Goal: Check status: Check status

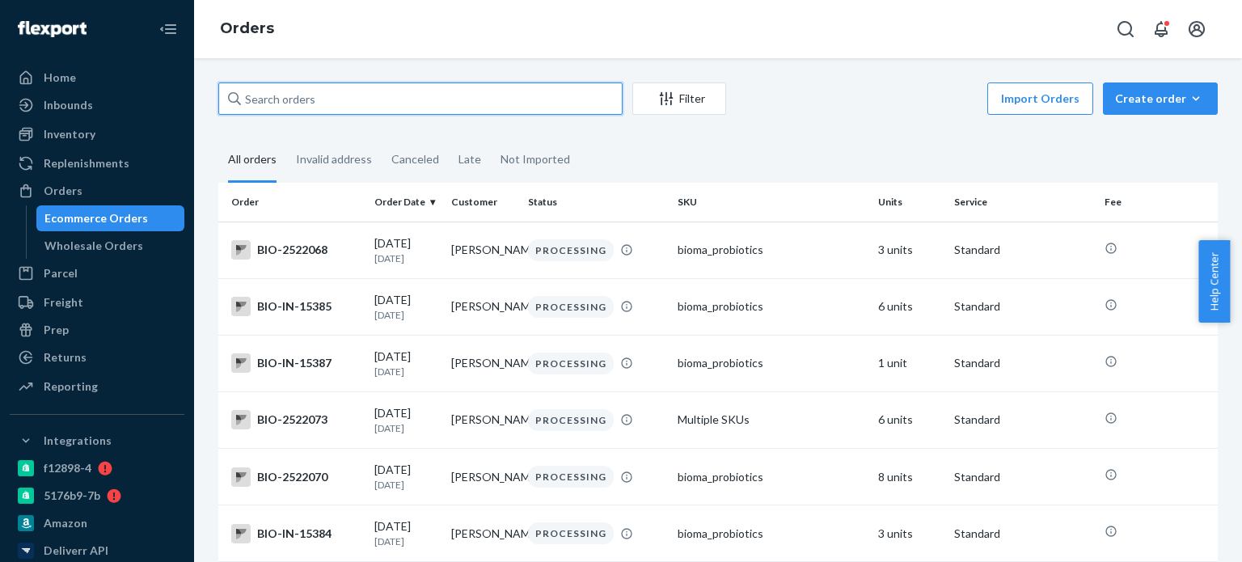
click at [290, 109] on input "text" at bounding box center [420, 98] width 404 height 32
paste input "[PERSON_NAME]"
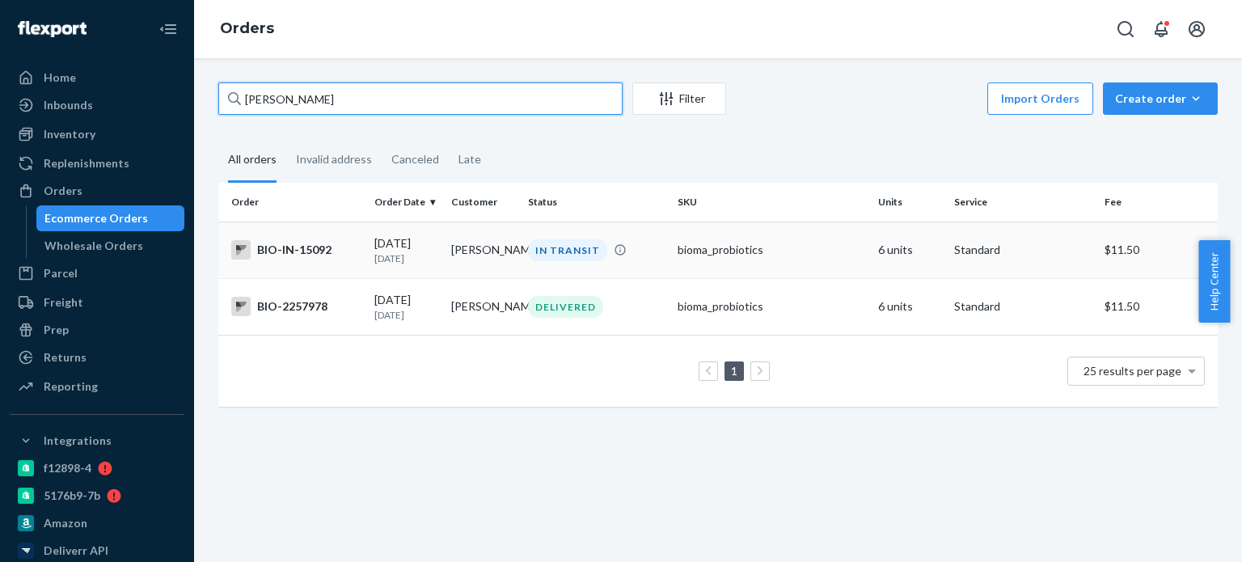
type input "[PERSON_NAME]"
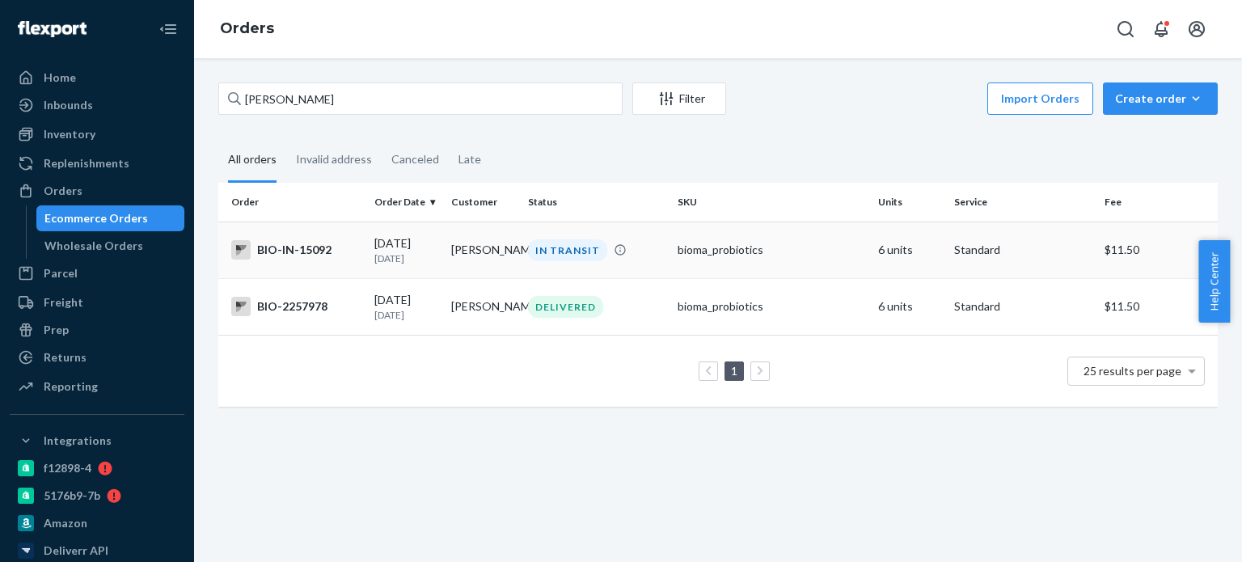
click at [302, 256] on div "BIO-IN-15092" at bounding box center [296, 249] width 130 height 19
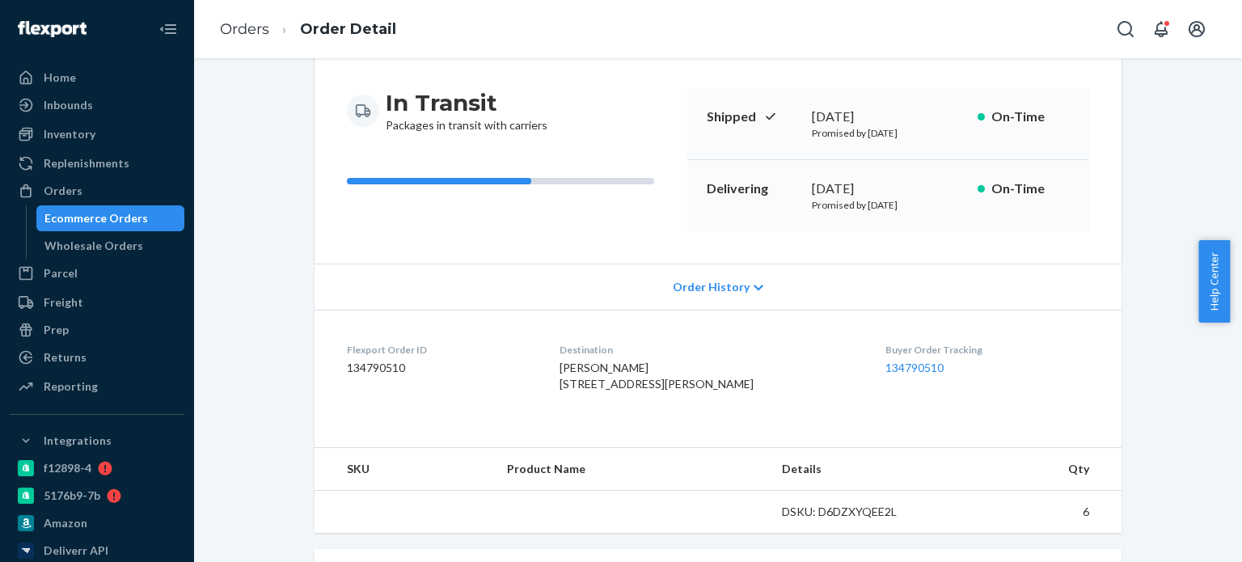
scroll to position [162, 0]
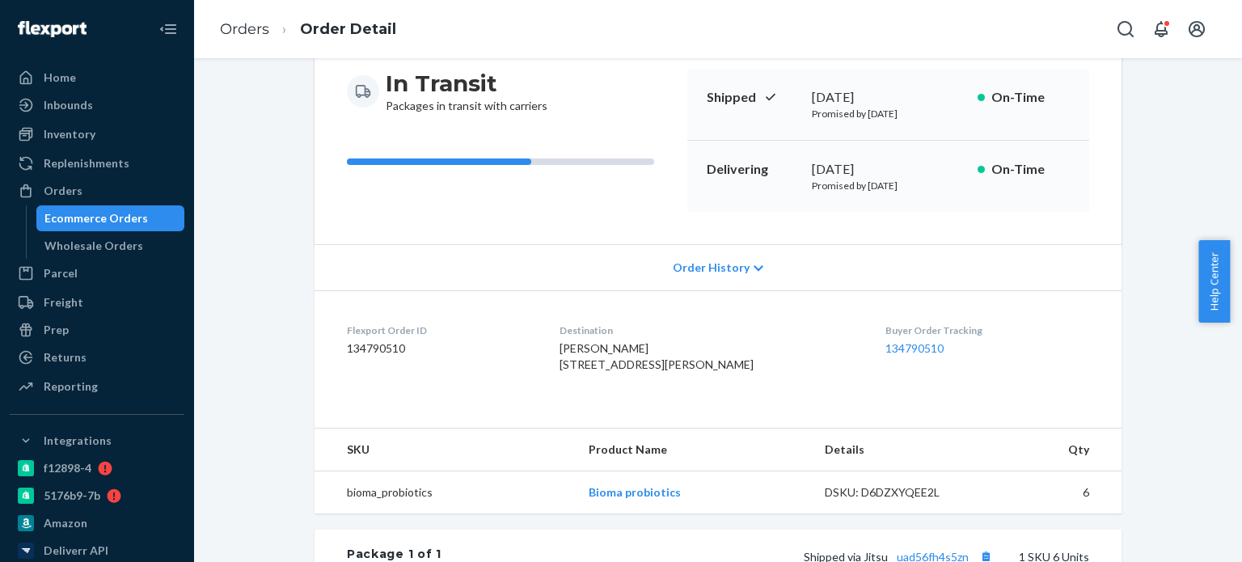
click at [710, 273] on span "Order History" at bounding box center [711, 268] width 77 height 16
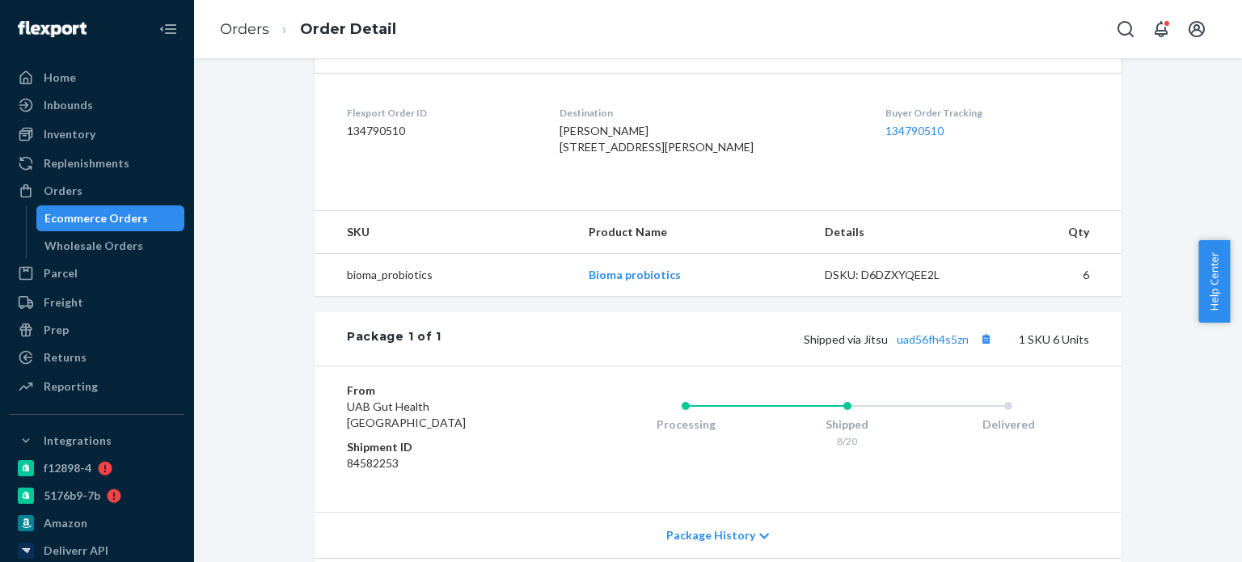
scroll to position [970, 0]
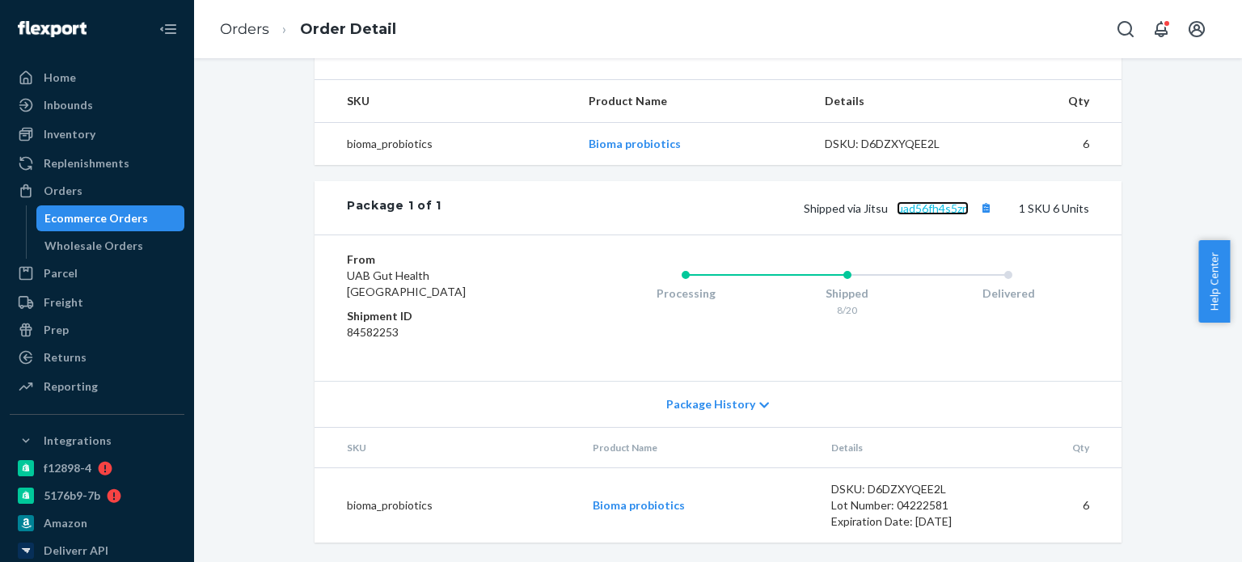
click at [928, 206] on link "uad56fh4s5zn" at bounding box center [933, 208] width 72 height 14
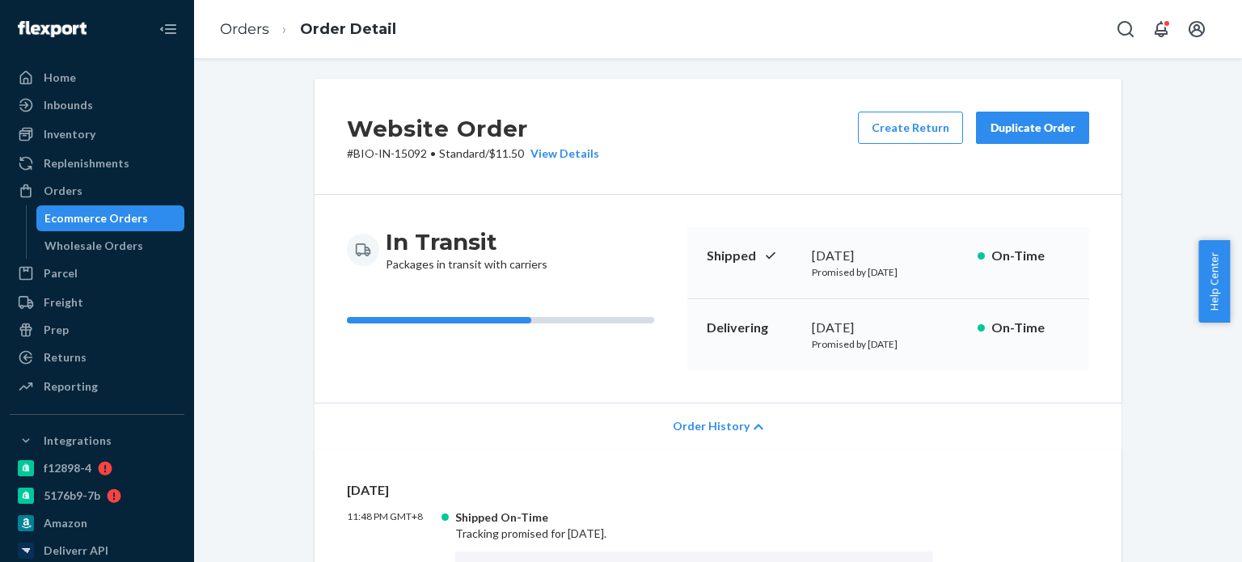
scroll to position [0, 0]
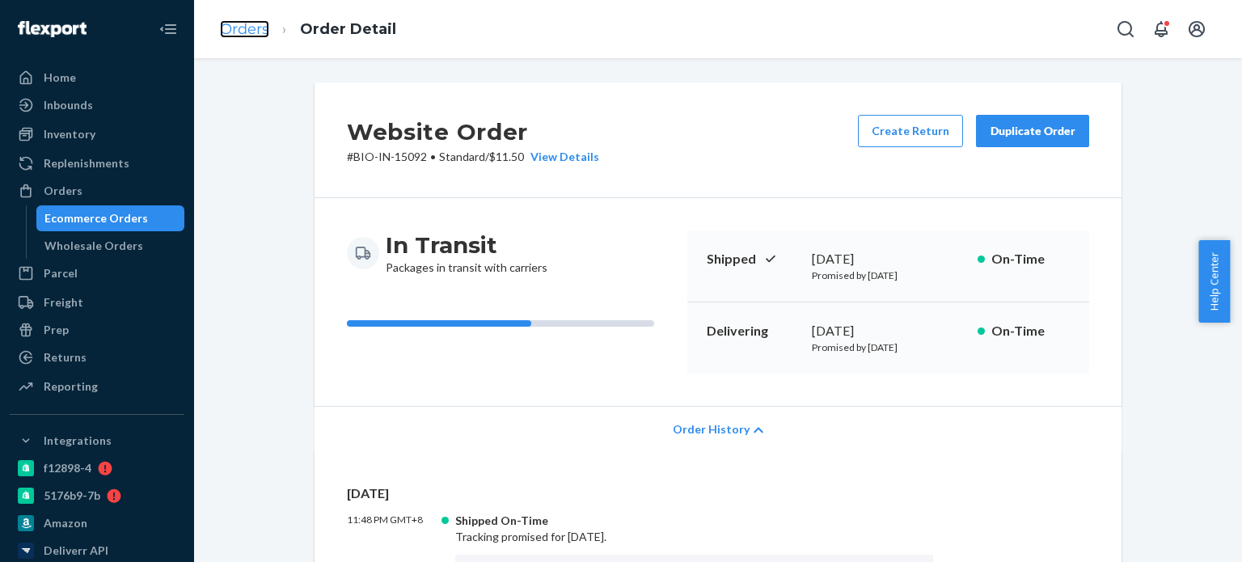
click at [234, 24] on link "Orders" at bounding box center [244, 29] width 49 height 18
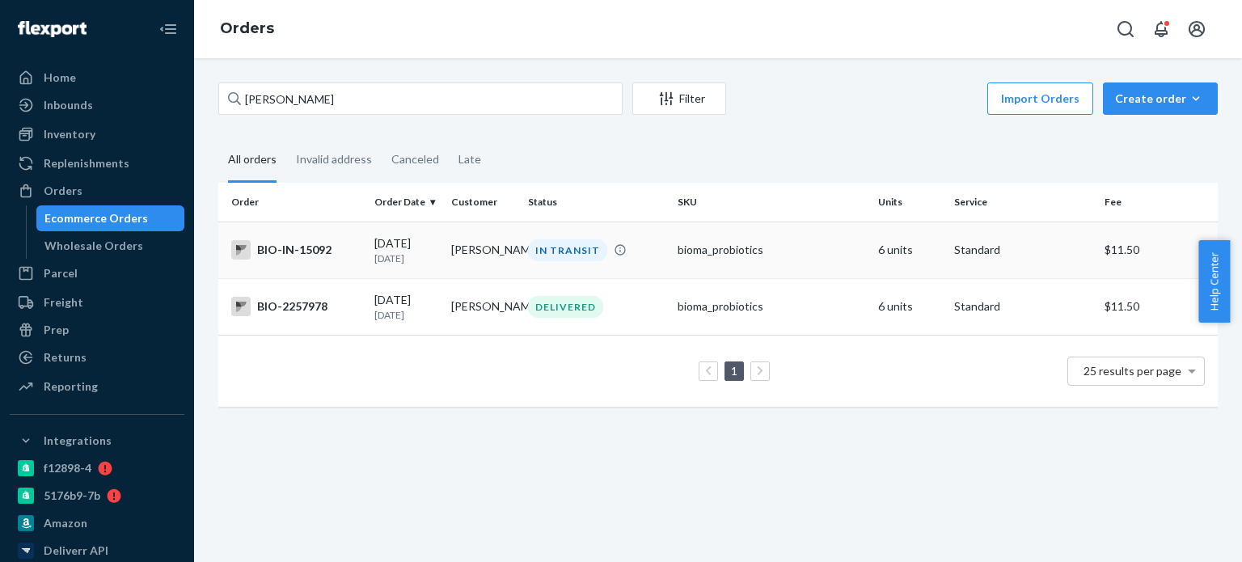
click at [315, 256] on div "BIO-IN-15092" at bounding box center [296, 249] width 130 height 19
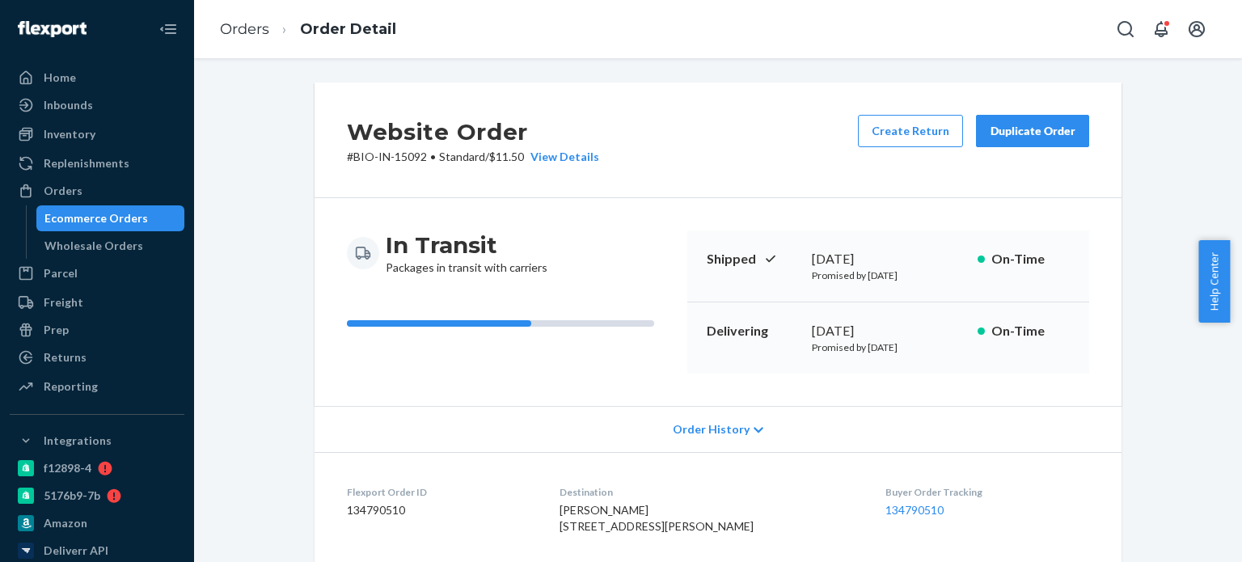
click at [347, 156] on p "# BIO-IN-15092 • Standard / $11.50 View Details" at bounding box center [473, 157] width 252 height 16
drag, startPoint x: 350, startPoint y: 159, endPoint x: 421, endPoint y: 158, distance: 70.4
click at [421, 158] on p "# BIO-IN-15092 • Standard / $11.50 View Details" at bounding box center [473, 157] width 252 height 16
copy p "BIO-IN-15092"
click at [260, 22] on link "Orders" at bounding box center [244, 29] width 49 height 18
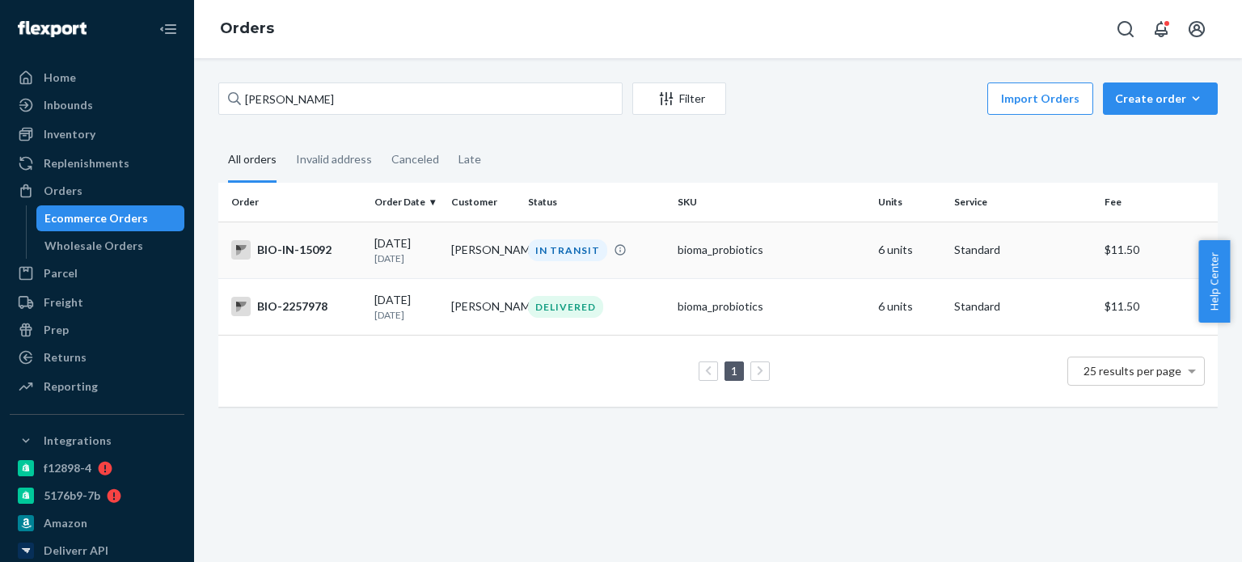
click at [285, 247] on div "BIO-IN-15092" at bounding box center [296, 249] width 130 height 19
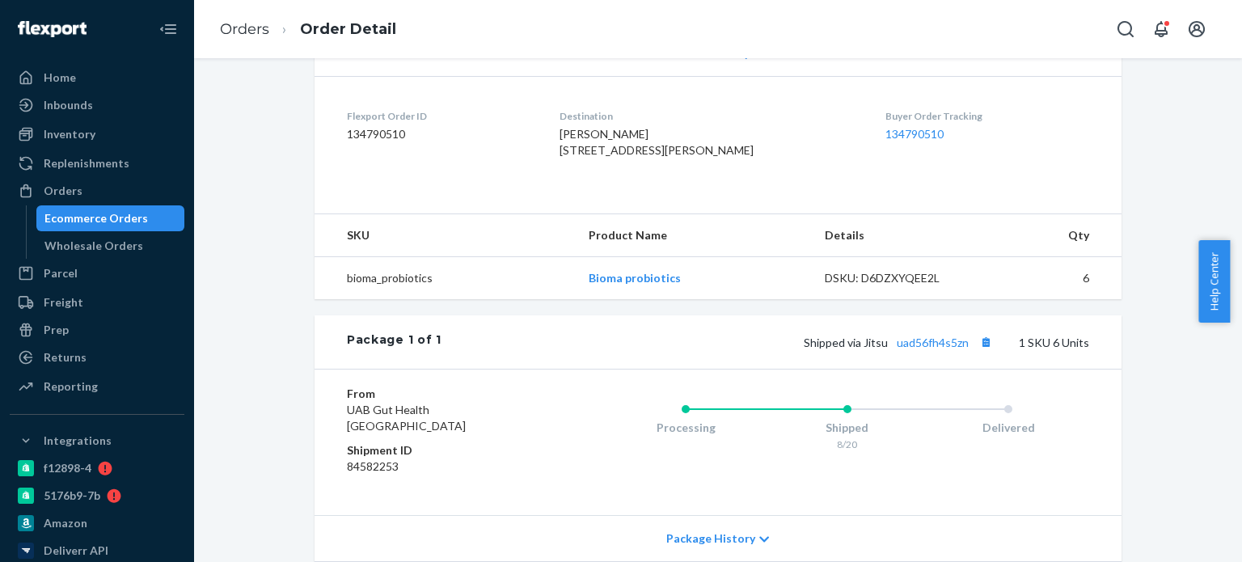
scroll to position [404, 0]
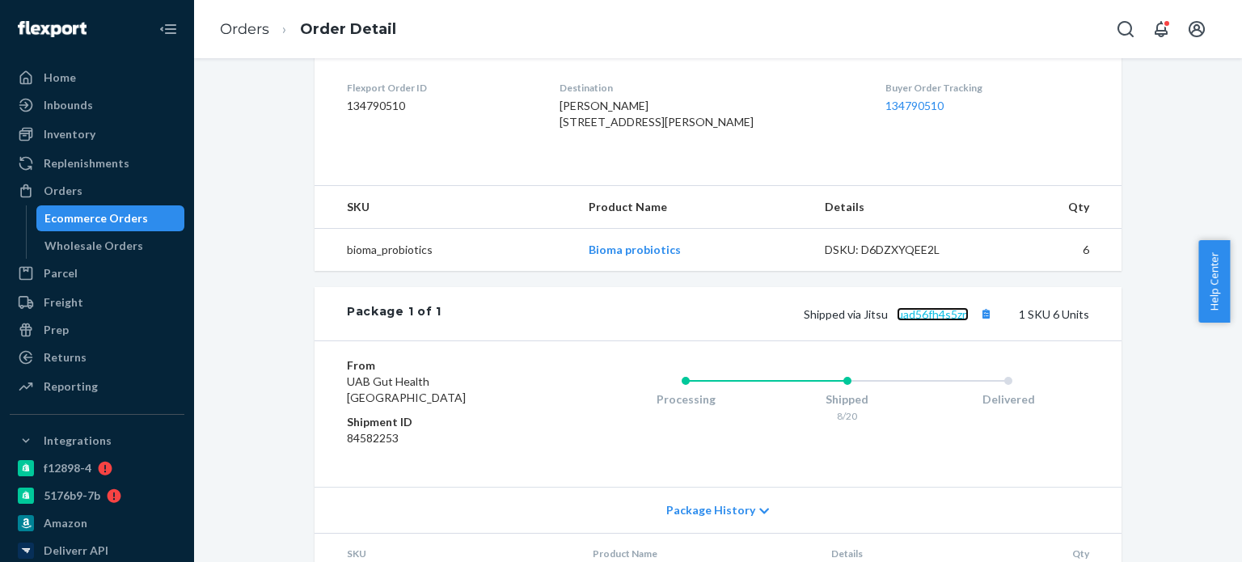
click at [919, 321] on link "uad56fh4s5zn" at bounding box center [933, 314] width 72 height 14
click at [239, 20] on link "Orders" at bounding box center [244, 29] width 49 height 18
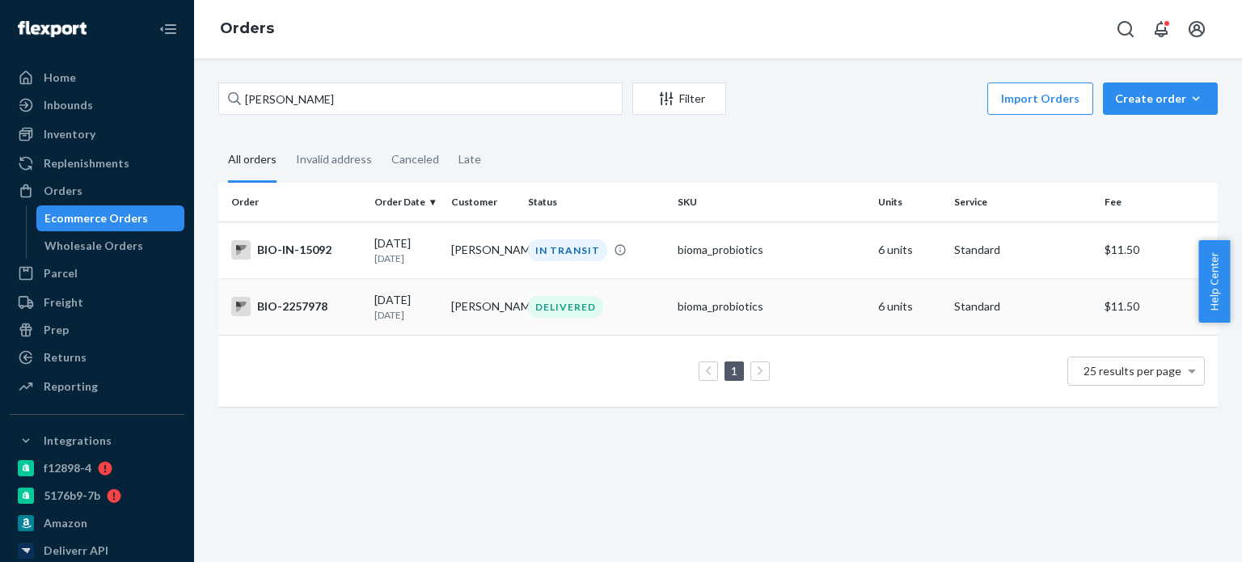
click at [298, 308] on div "BIO-2257978" at bounding box center [296, 306] width 130 height 19
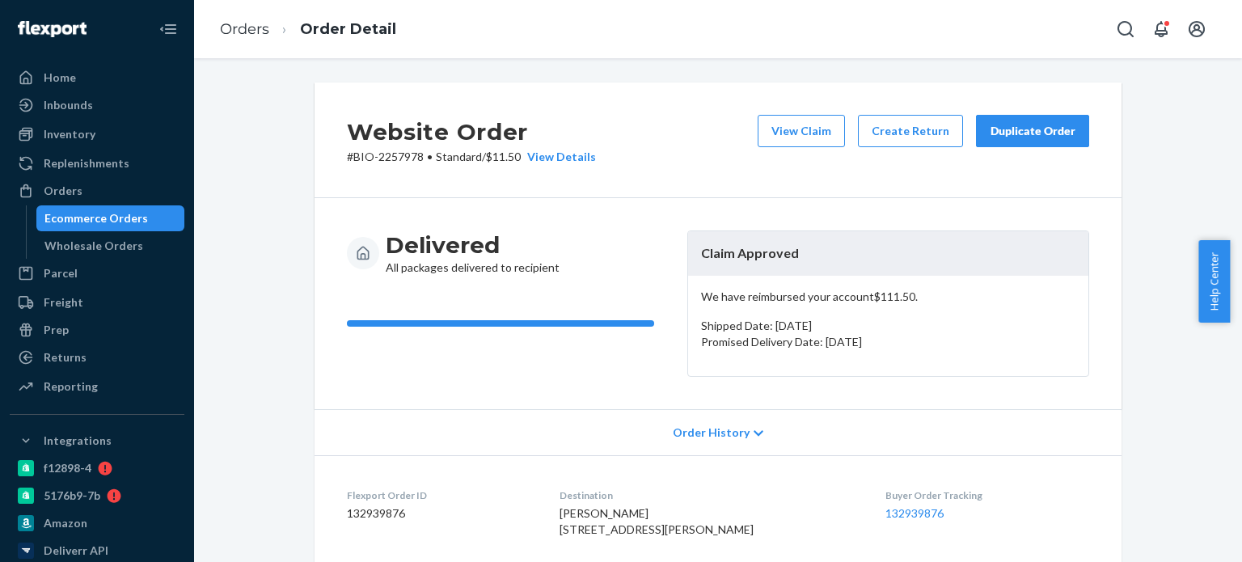
click at [242, 8] on ol "Orders Order Detail" at bounding box center [308, 30] width 202 height 48
click at [234, 23] on link "Orders" at bounding box center [244, 29] width 49 height 18
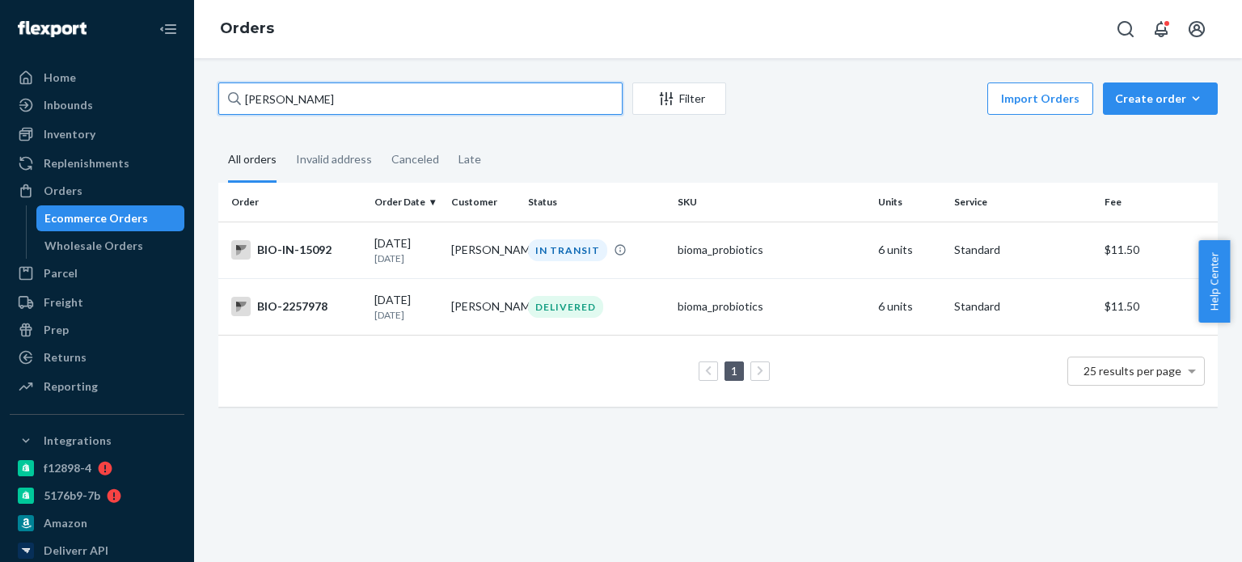
click at [310, 96] on input "[PERSON_NAME]" at bounding box center [420, 98] width 404 height 32
paste input "[PERSON_NAME]"
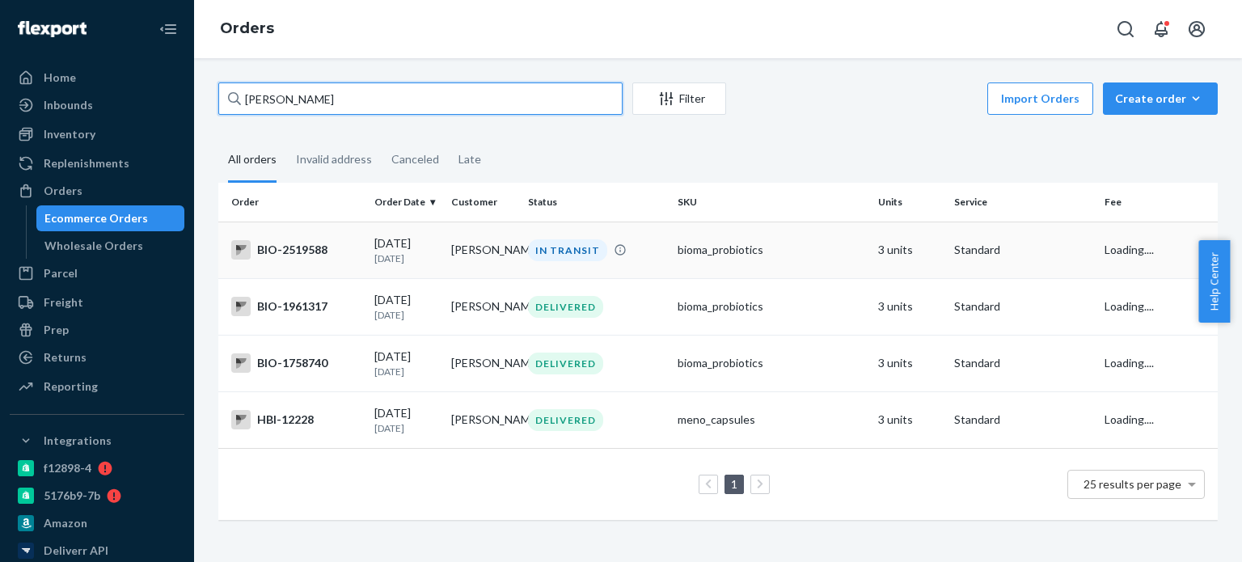
type input "[PERSON_NAME]"
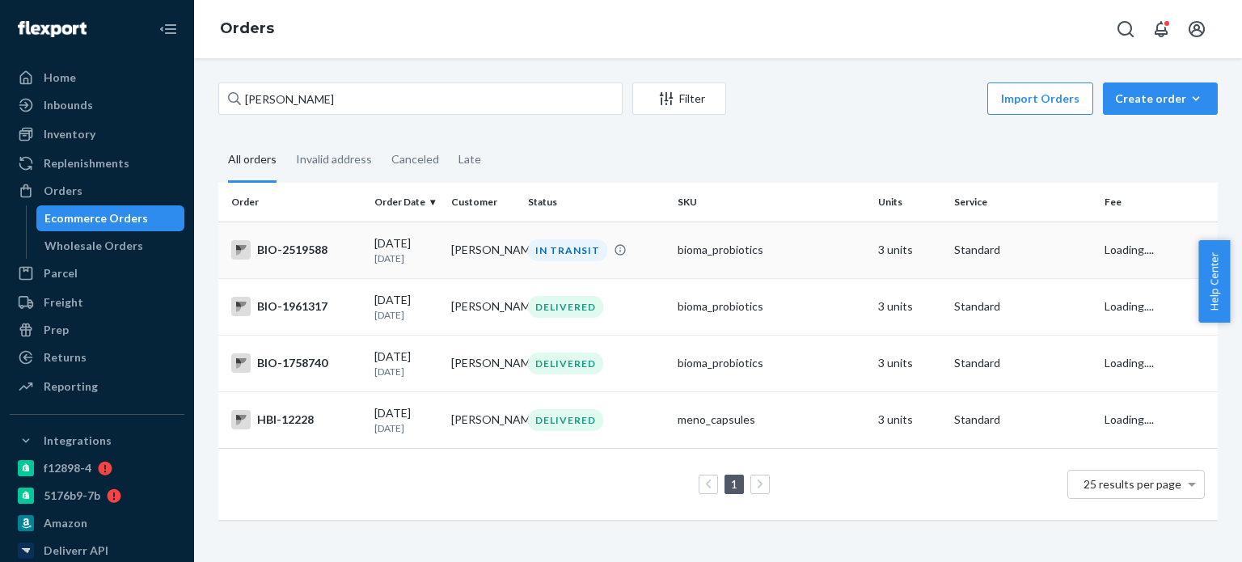
click at [272, 247] on div "BIO-2519588" at bounding box center [296, 249] width 130 height 19
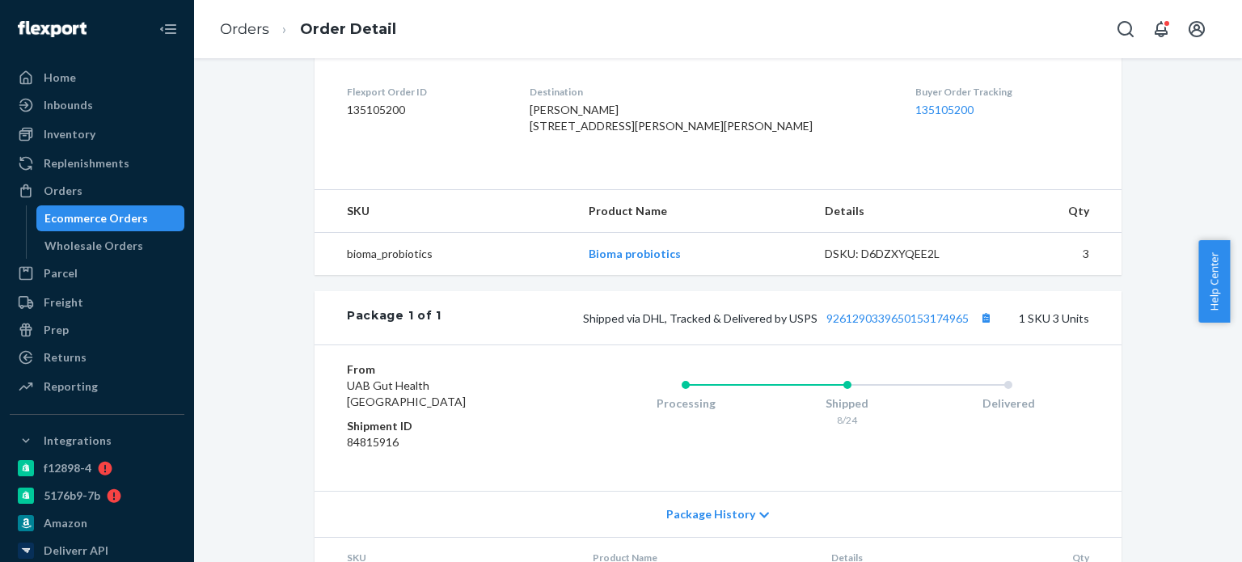
scroll to position [404, 0]
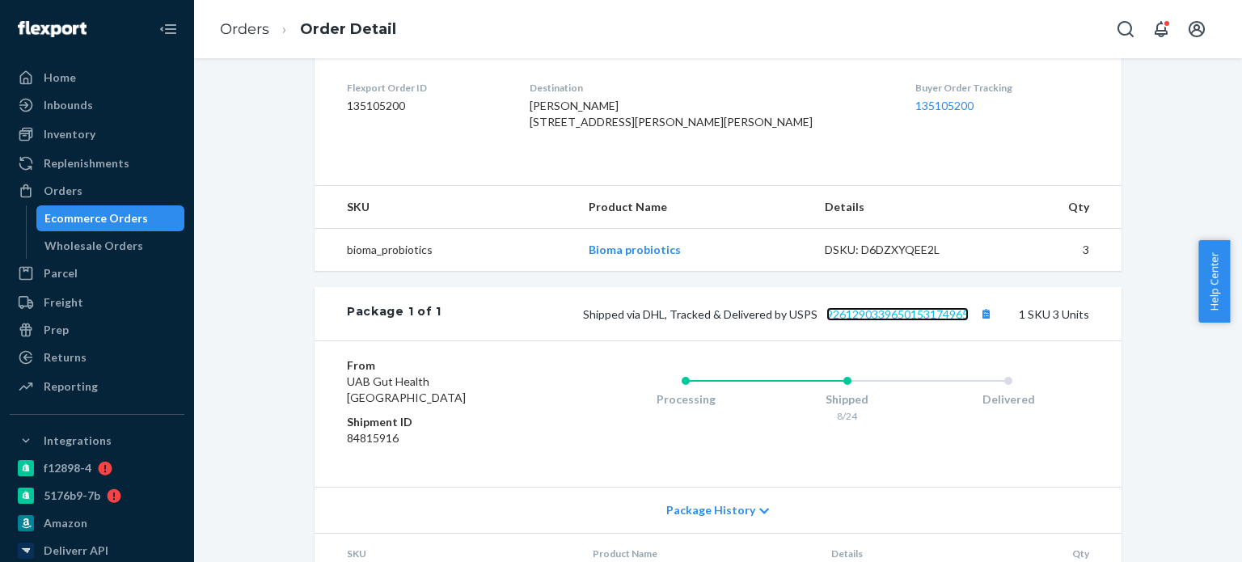
click at [893, 321] on link "9261290339650153174965" at bounding box center [897, 314] width 142 height 14
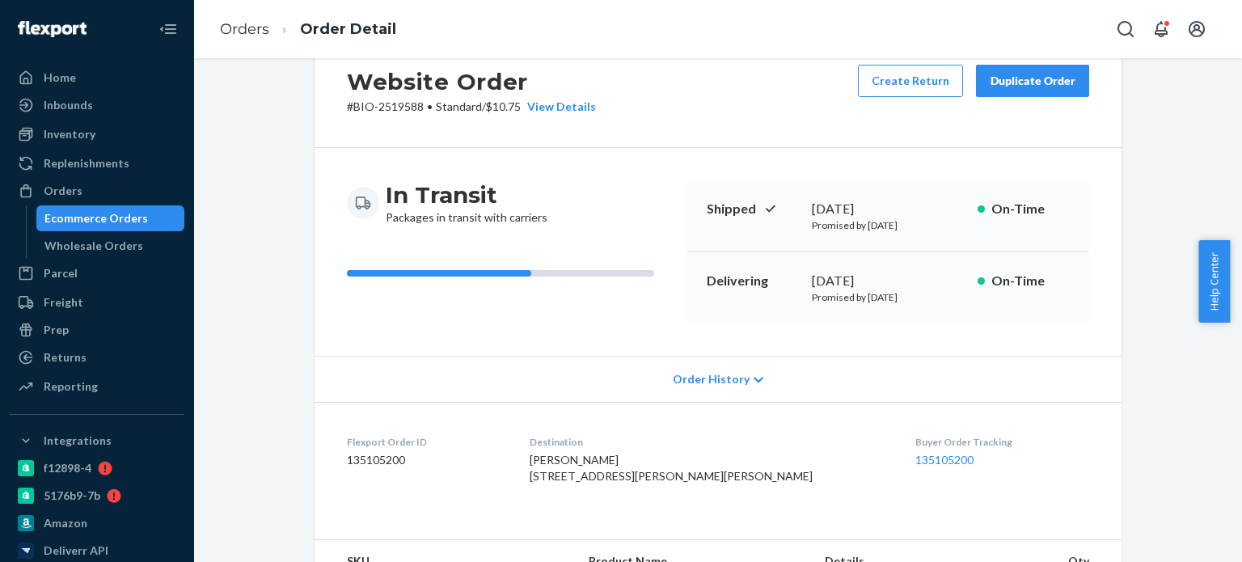
scroll to position [0, 0]
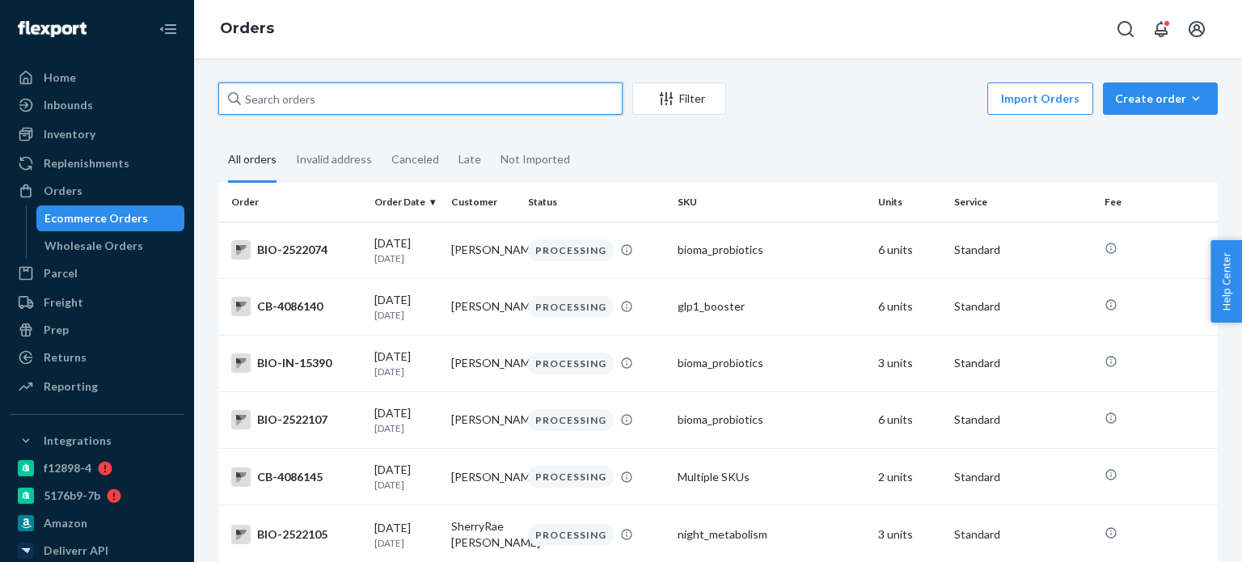
click at [315, 95] on input "text" at bounding box center [420, 98] width 404 height 32
paste input "[PERSON_NAME]"
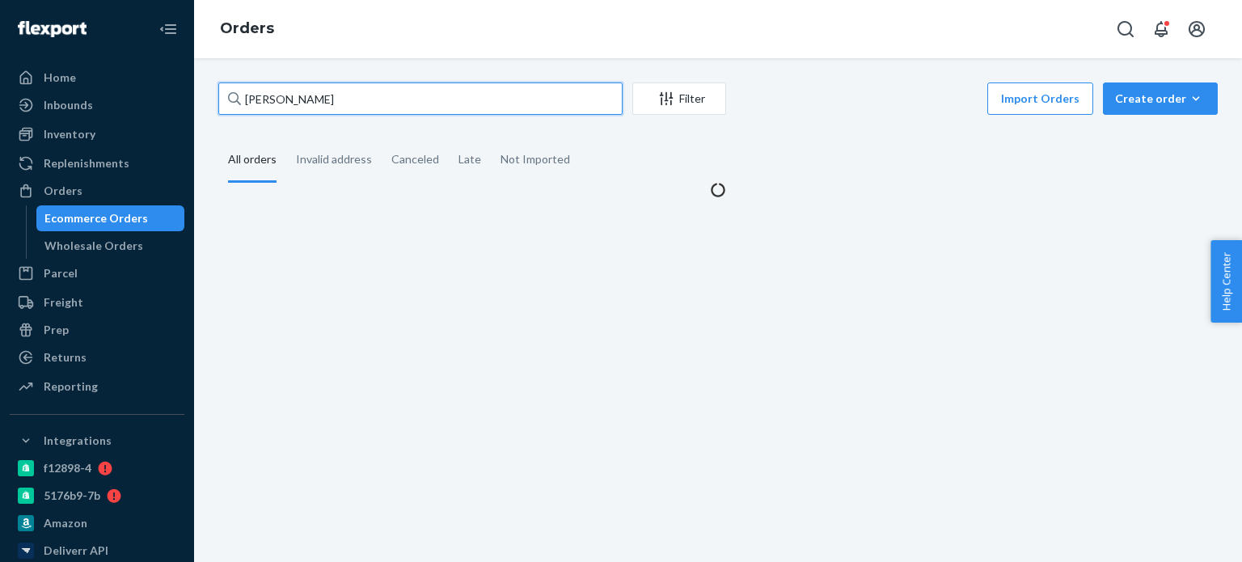
type input "[PERSON_NAME]"
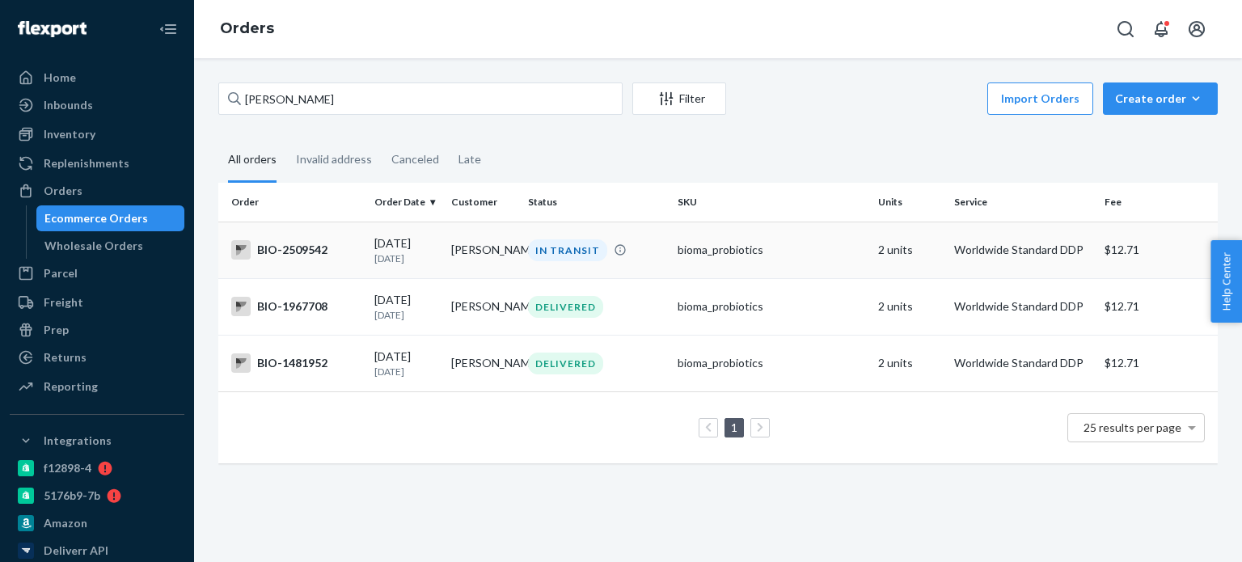
click at [311, 254] on div "BIO-2509542" at bounding box center [296, 249] width 130 height 19
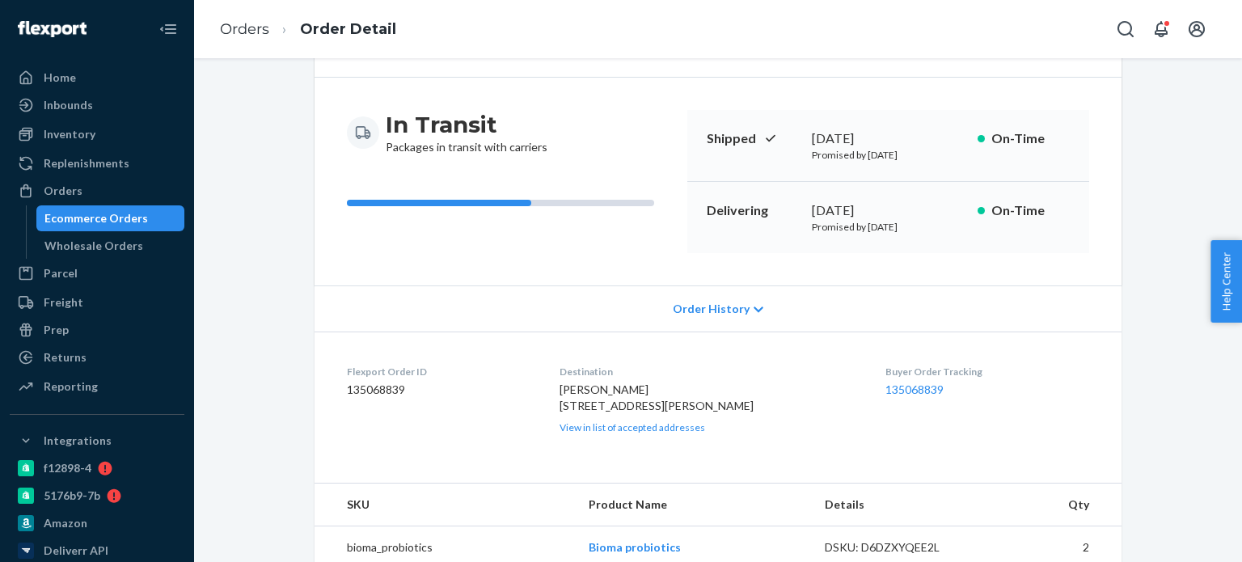
scroll to position [243, 0]
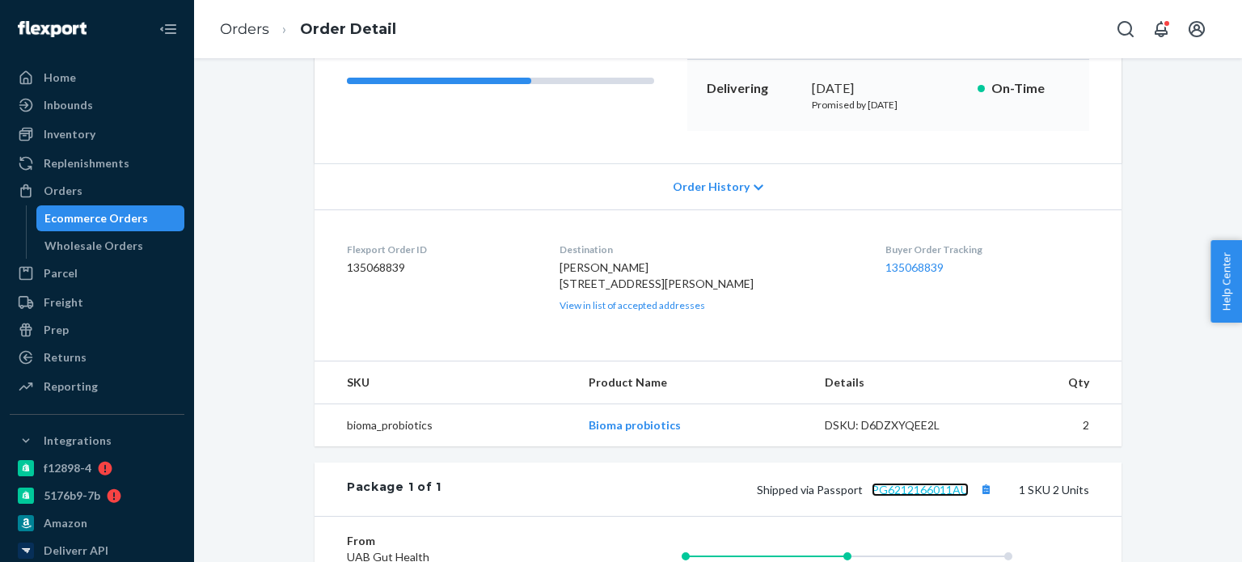
click at [898, 497] on link "PG6212166011AU" at bounding box center [920, 490] width 97 height 14
click at [256, 26] on link "Orders" at bounding box center [244, 29] width 49 height 18
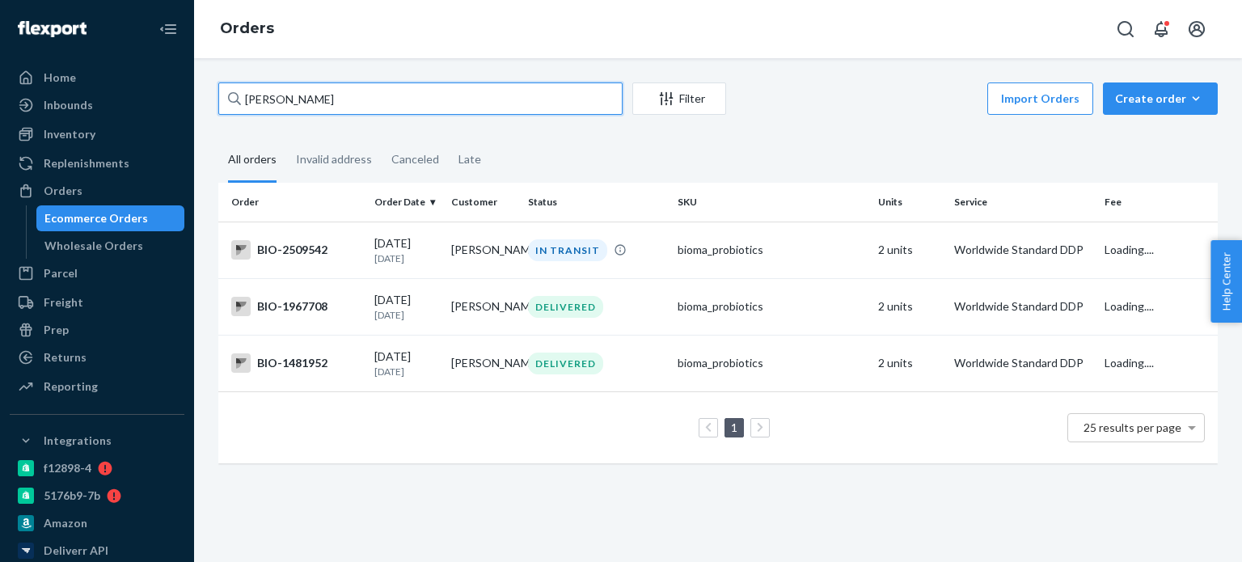
click at [278, 104] on input "Anne Dolton" at bounding box center [420, 98] width 404 height 32
paste input "PEGGY Beverley"
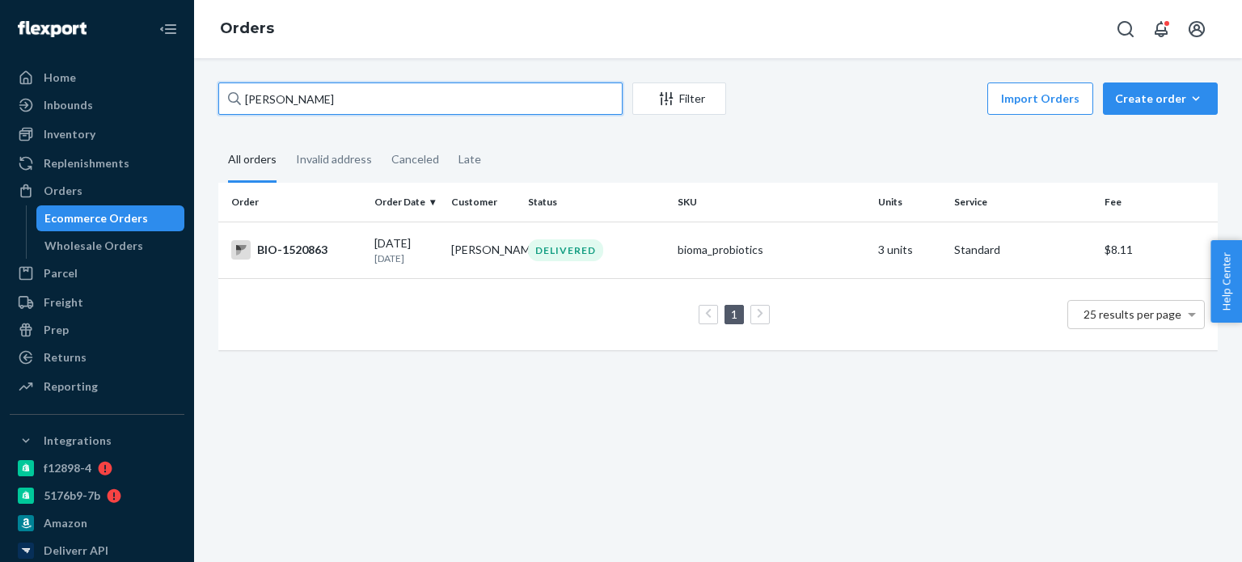
type input "PEGGY Beverley"
